Goal: Task Accomplishment & Management: Use online tool/utility

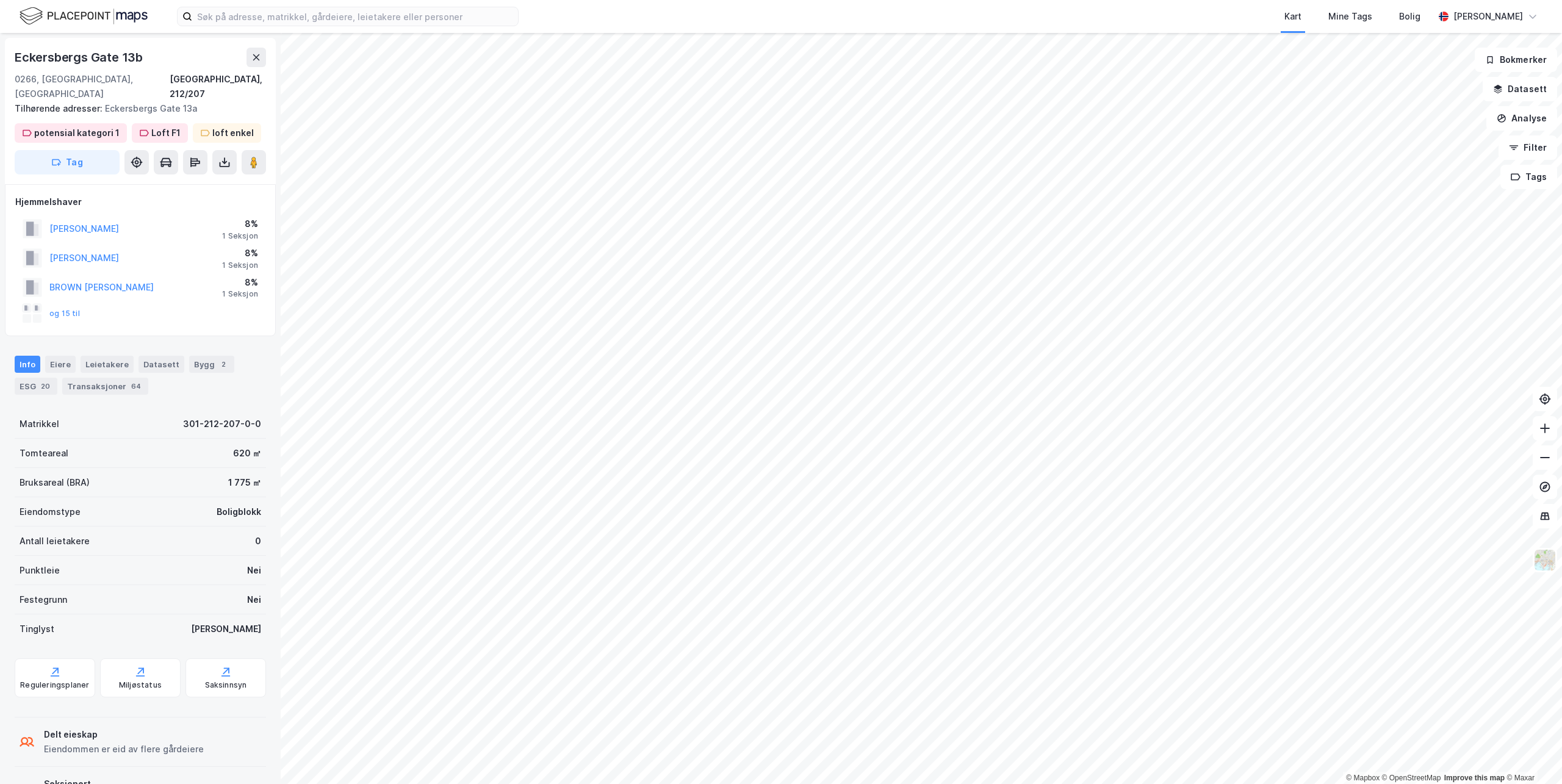
drag, startPoint x: 90, startPoint y: 304, endPoint x: 85, endPoint y: 335, distance: 31.4
click at [85, 333] on div "Eckersbergs Gate 13b 0266, Oslo, Oslo Oslo, 212/207 Tilhørende adresser: Eckers…" at bounding box center [140, 408] width 281 height 751
drag, startPoint x: 85, startPoint y: 335, endPoint x: 34, endPoint y: 372, distance: 63.0
click at [34, 378] on div "ESG 20" at bounding box center [36, 386] width 43 height 17
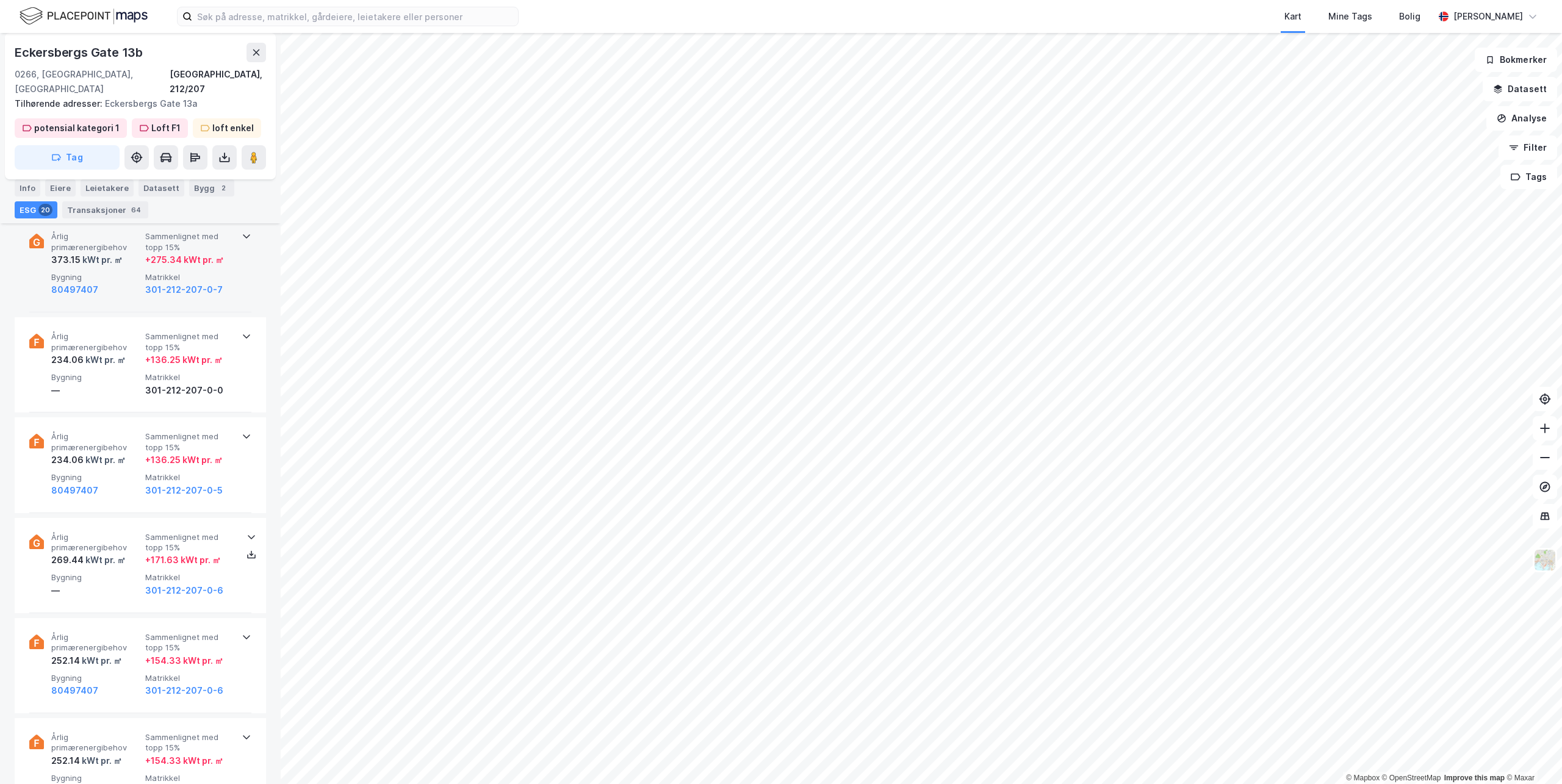
scroll to position [488, 0]
click at [208, 193] on div "Bygg 2" at bounding box center [211, 188] width 45 height 17
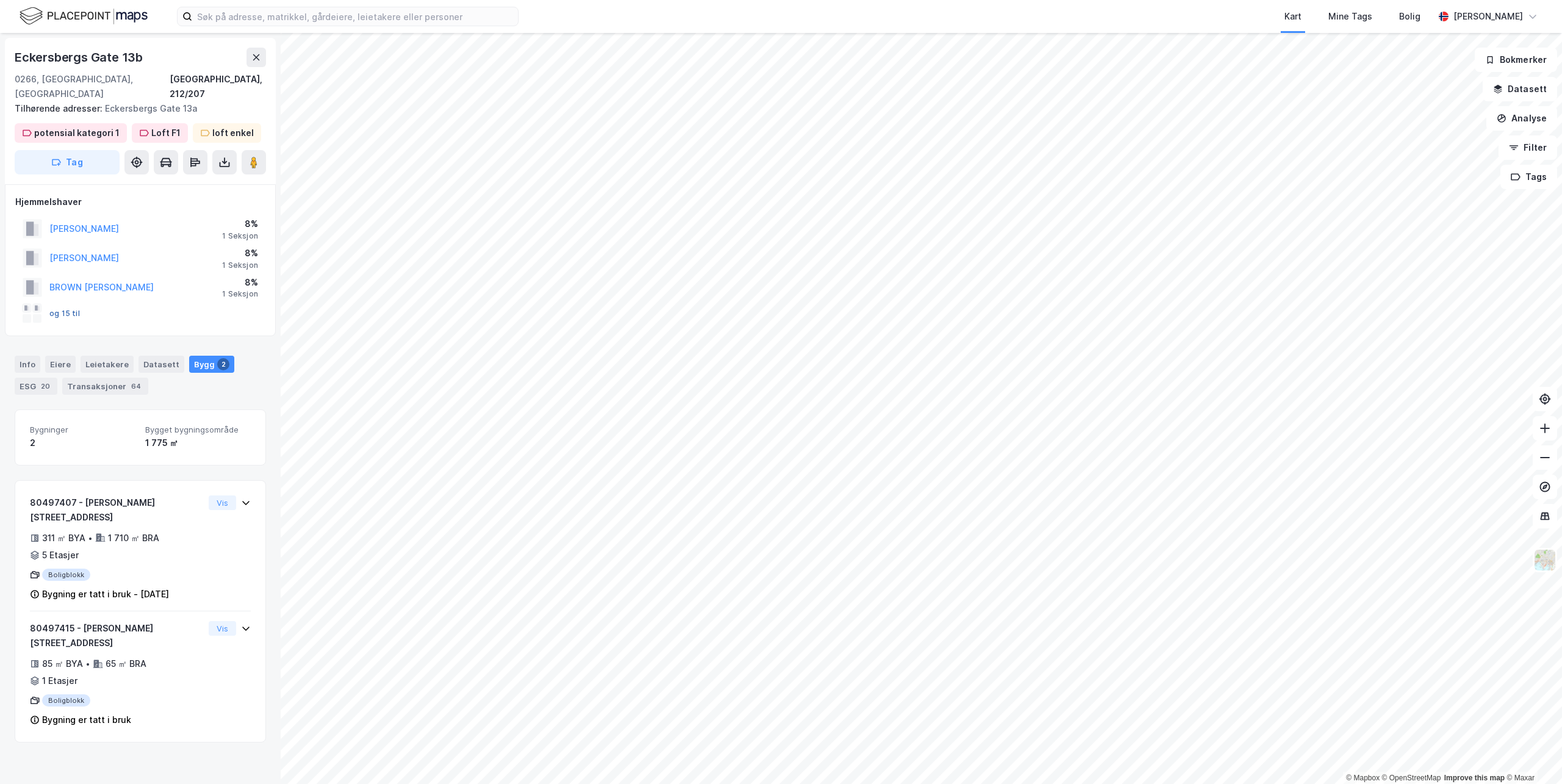
click at [0, 0] on button "og 15 til" at bounding box center [0, 0] width 0 height 0
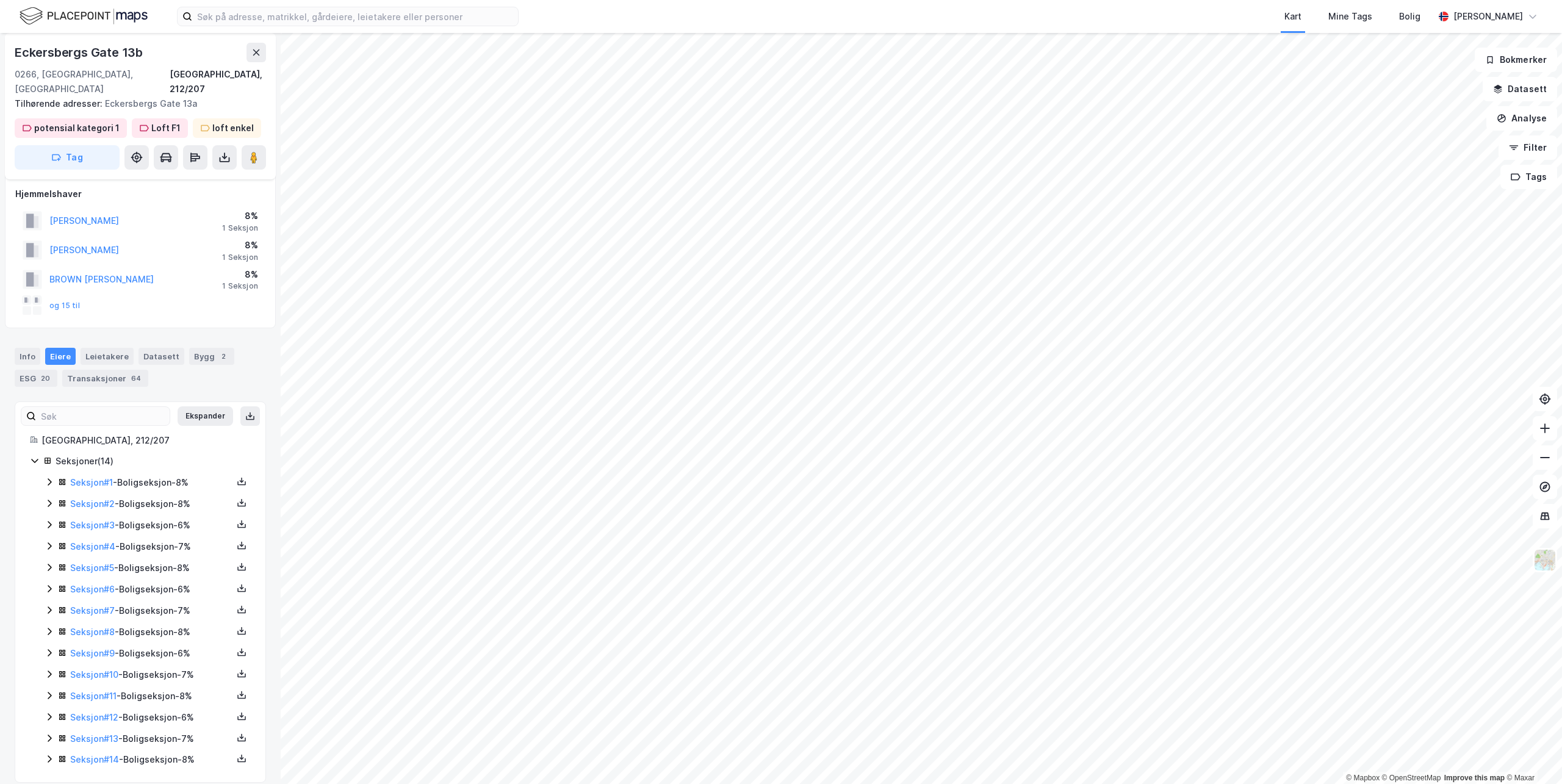
scroll to position [9, 0]
click at [91, 453] on div "Seksjoner ( 14 )" at bounding box center [153, 460] width 195 height 14
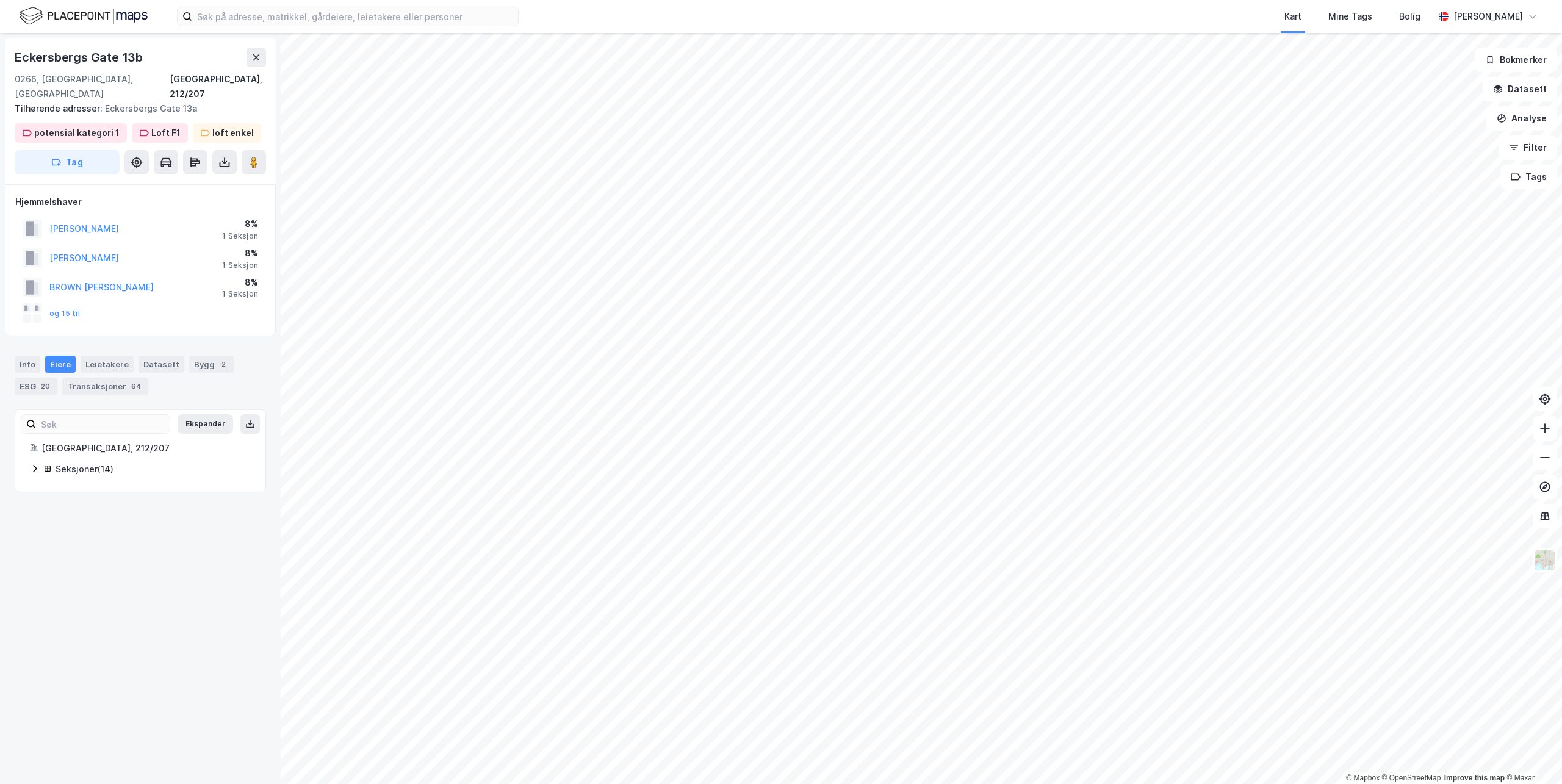
click at [85, 441] on div "Oslo, 212/207" at bounding box center [146, 448] width 209 height 14
drag, startPoint x: 96, startPoint y: 434, endPoint x: 63, endPoint y: 431, distance: 33.1
click at [63, 441] on div "Oslo, 212/207" at bounding box center [146, 448] width 209 height 14
drag, startPoint x: 63, startPoint y: 431, endPoint x: 50, endPoint y: 407, distance: 27.3
click at [50, 415] on input at bounding box center [102, 424] width 134 height 18
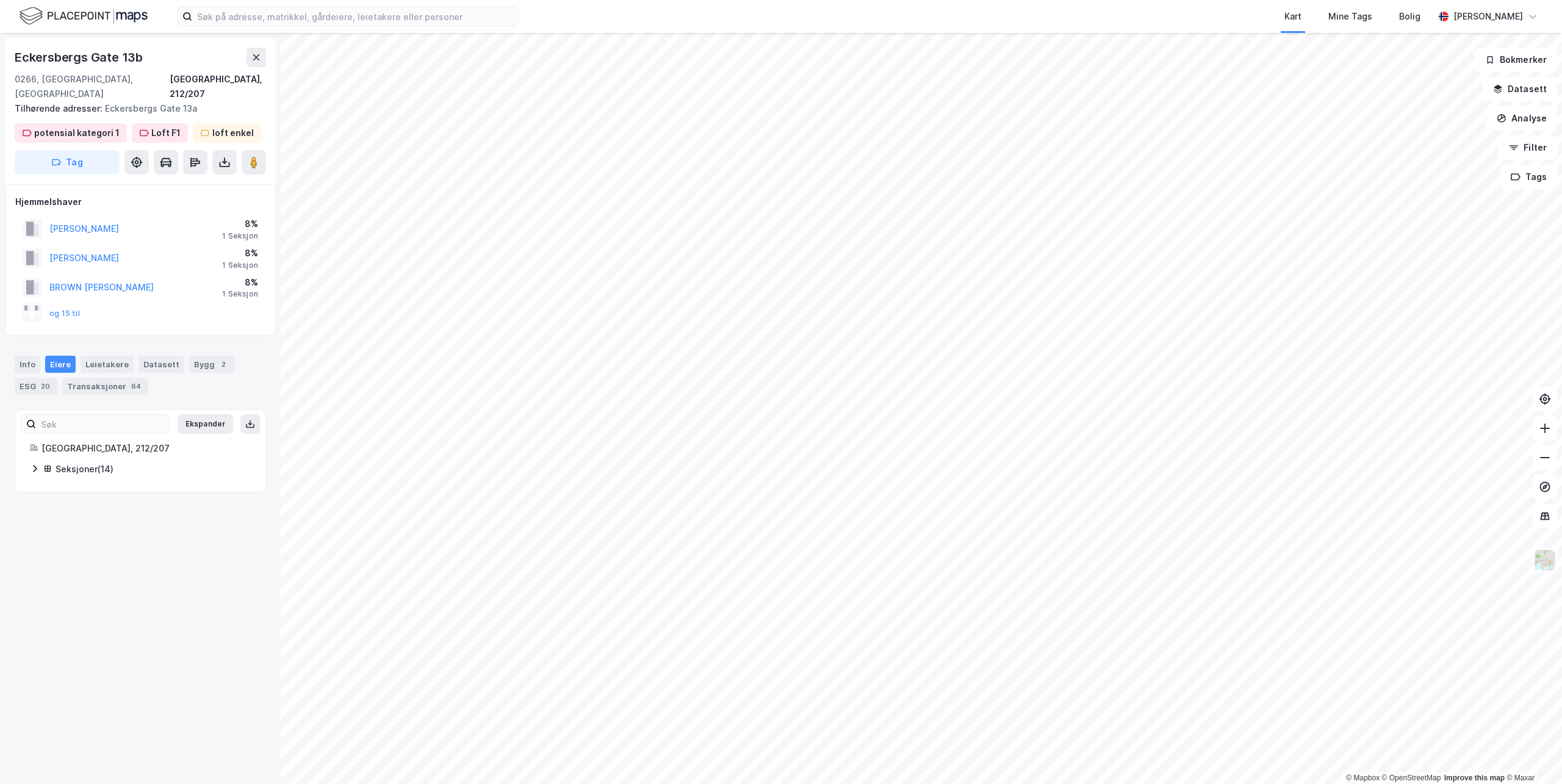
click at [89, 441] on div "Oslo, 212/207" at bounding box center [146, 448] width 209 height 14
click at [94, 441] on div "Oslo, 212/207" at bounding box center [146, 448] width 209 height 14
click at [29, 356] on div "Info" at bounding box center [27, 364] width 25 height 17
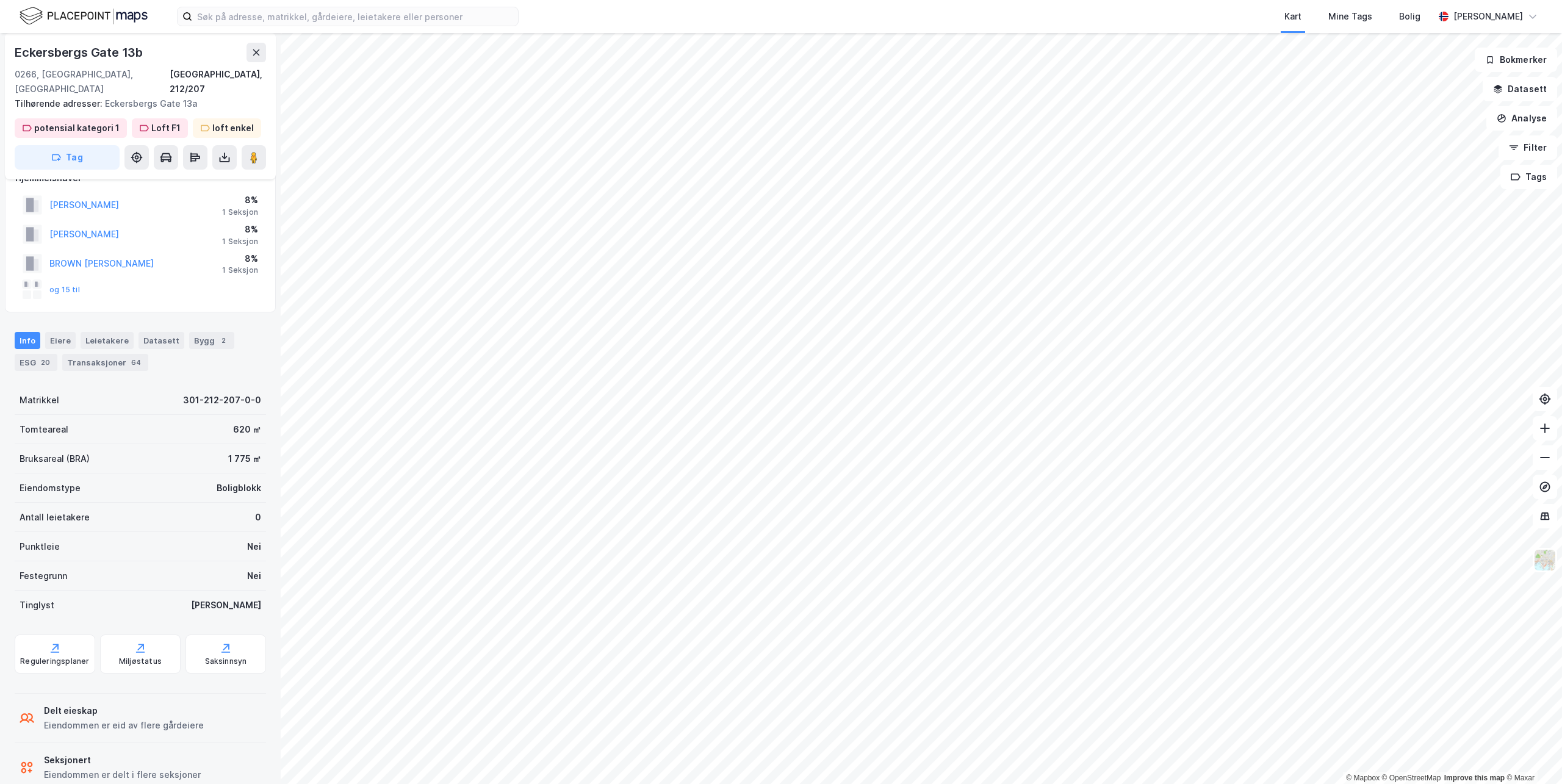
scroll to position [36, 0]
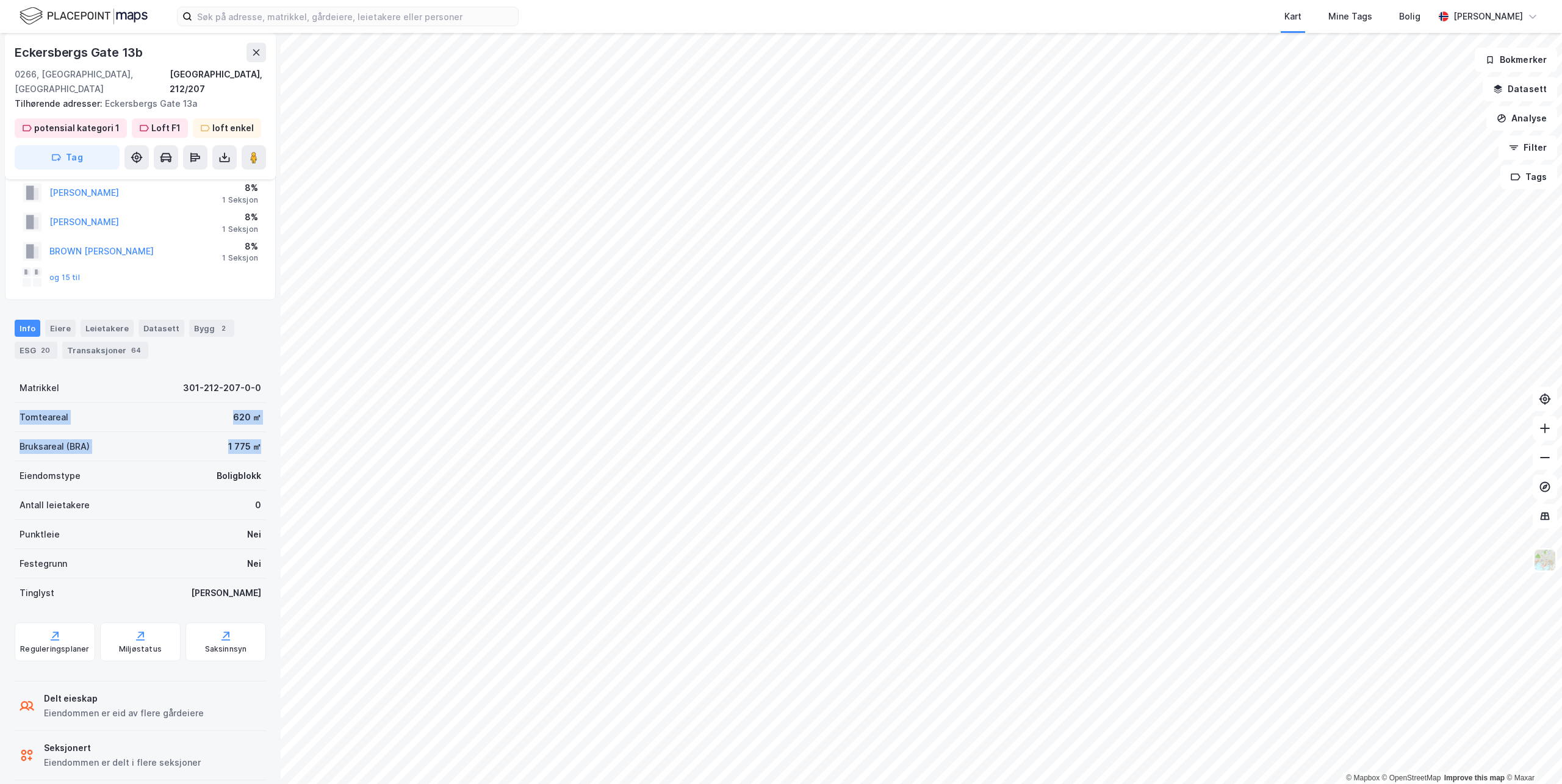
drag, startPoint x: 21, startPoint y: 400, endPoint x: 253, endPoint y: 429, distance: 233.8
click at [253, 429] on div "Matrikkel 301-212-207-0-0 Tomteareal 620 ㎡ Bruksareal (BRA) 1 775 ㎡ Eiendomstyp…" at bounding box center [140, 490] width 251 height 234
drag, startPoint x: 43, startPoint y: 745, endPoint x: 197, endPoint y: 749, distance: 154.1
click at [197, 749] on div "Seksjonert Eiendommen er delt i flere seksjoner" at bounding box center [140, 755] width 251 height 49
drag, startPoint x: 197, startPoint y: 749, endPoint x: 106, endPoint y: 702, distance: 102.4
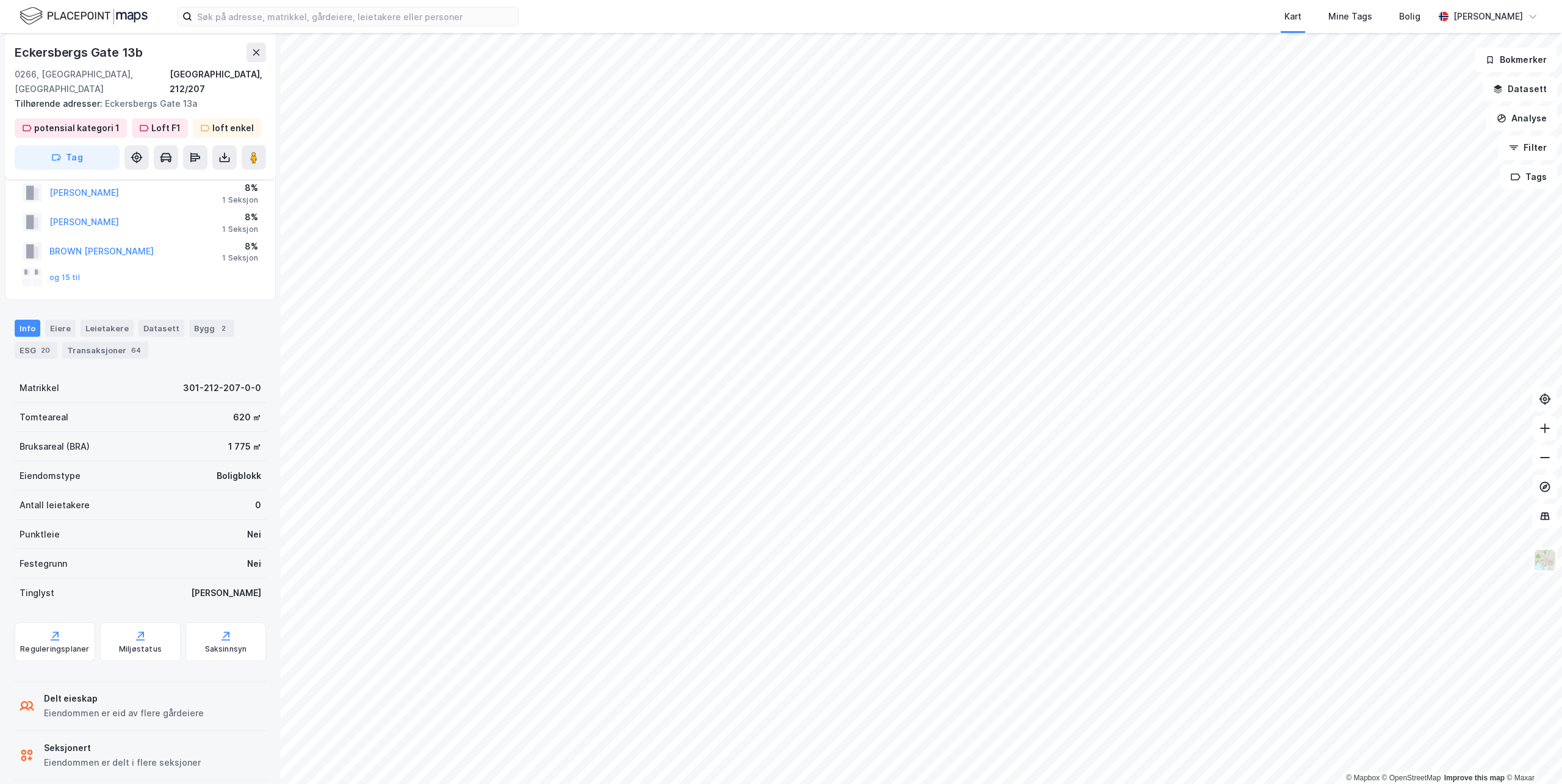
click at [106, 706] on div "Eiendommen er eid av flere gårdeiere" at bounding box center [123, 713] width 160 height 14
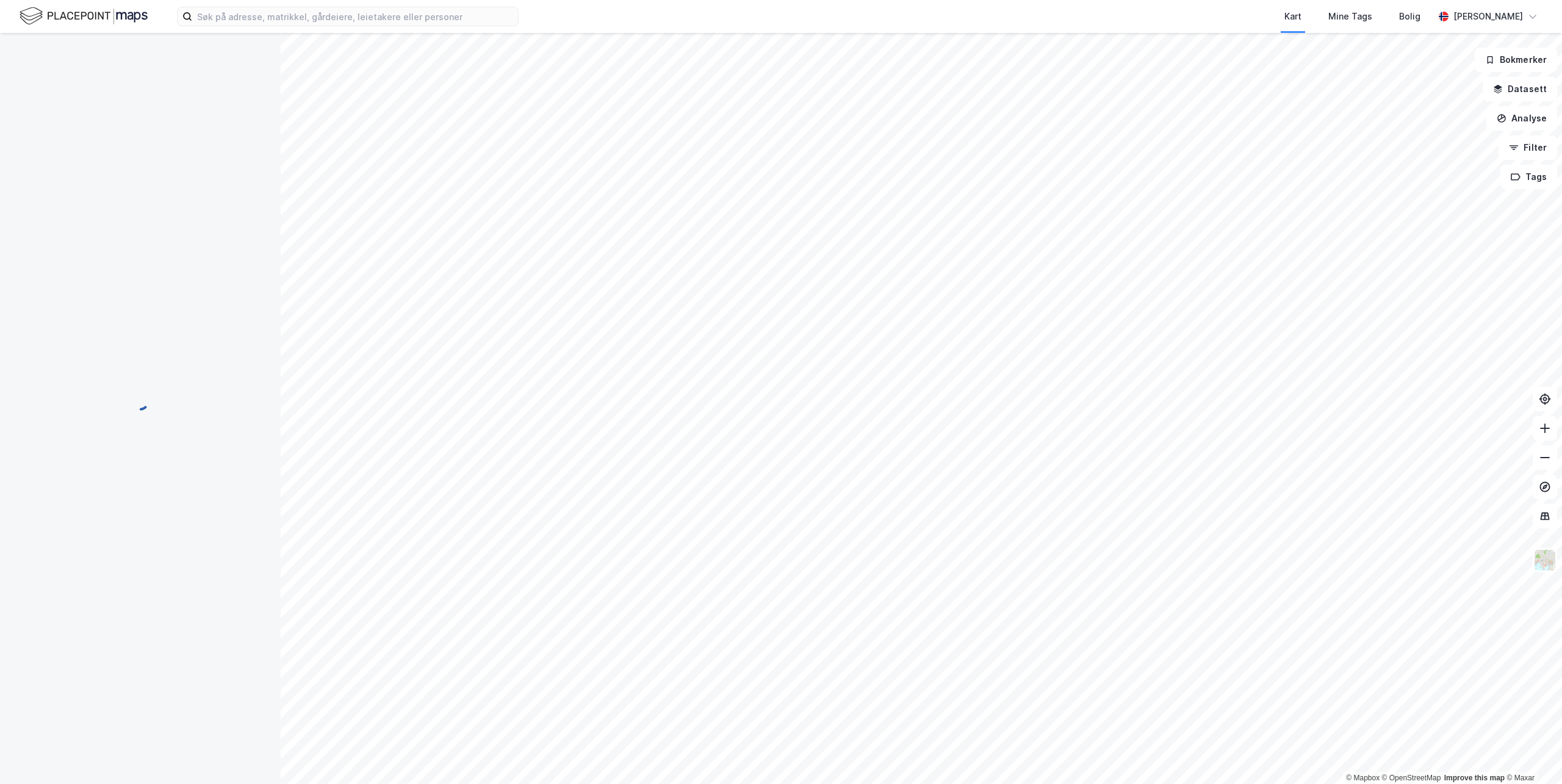
scroll to position [0, 0]
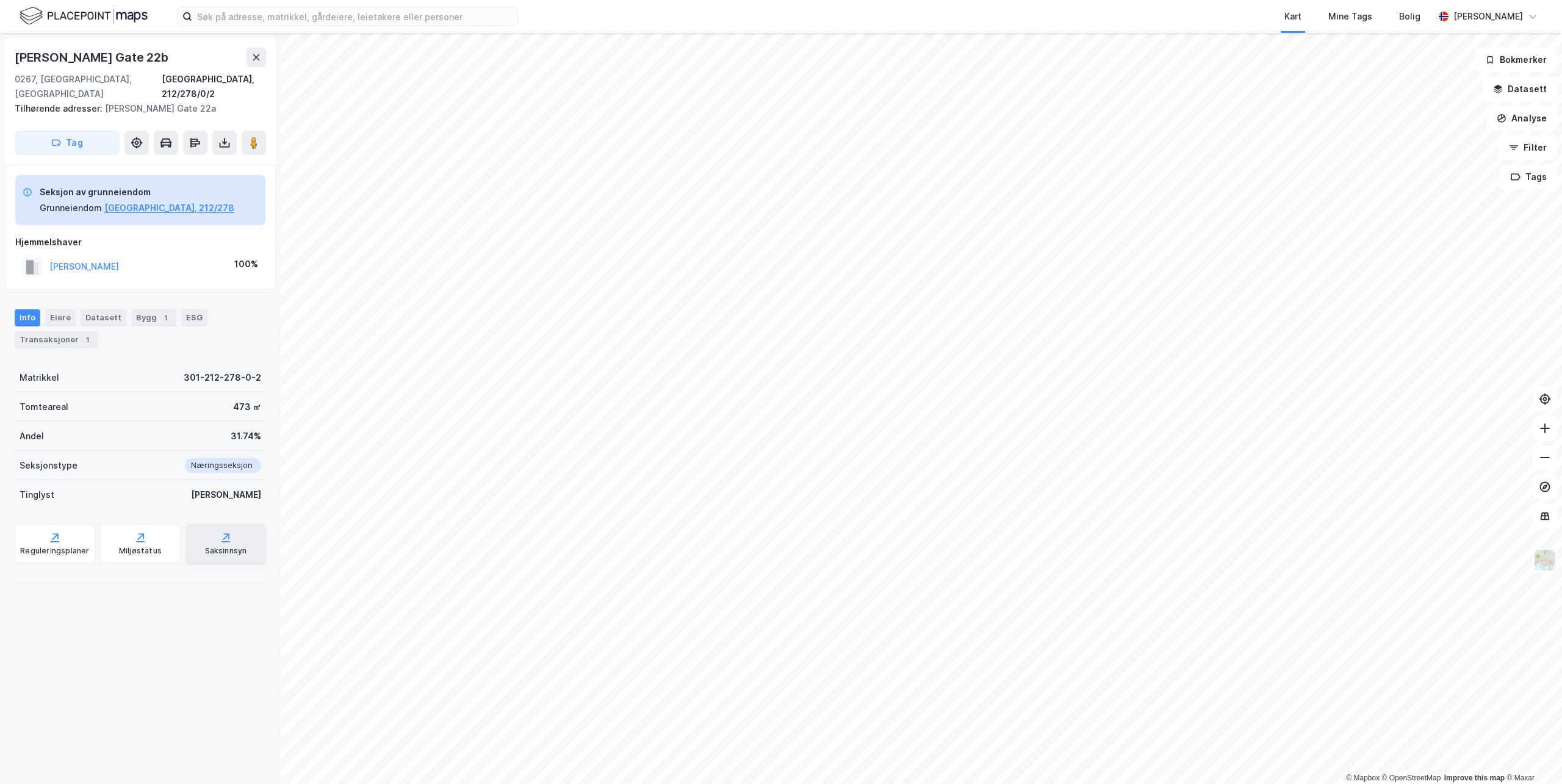
click at [221, 541] on icon at bounding box center [225, 542] width 8 height 1
click at [71, 132] on button "Tag" at bounding box center [66, 142] width 105 height 24
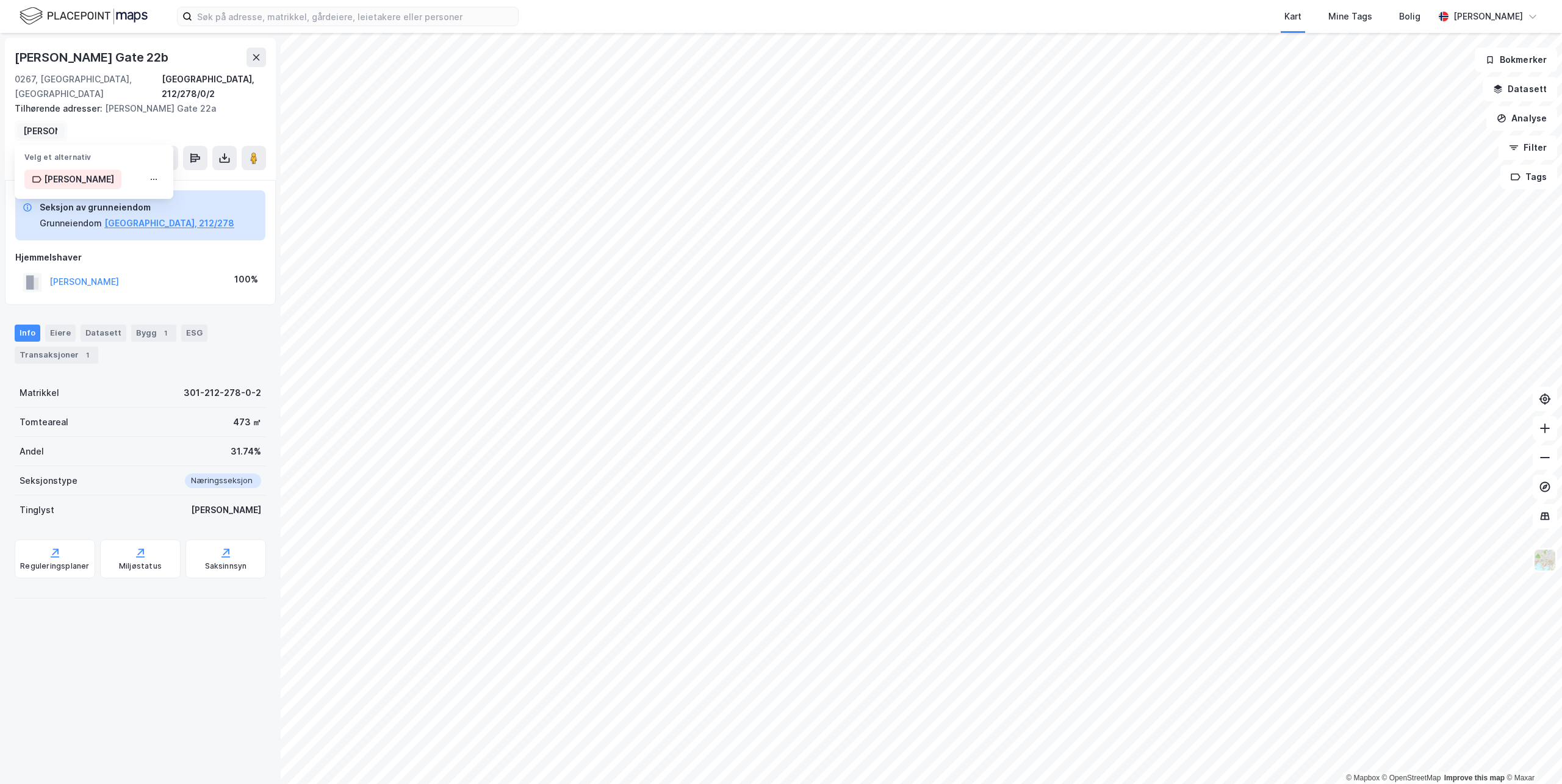
scroll to position [0, 5]
type input "tom tomt"
click at [50, 172] on div "[PERSON_NAME]" at bounding box center [79, 179] width 70 height 14
